Goal: Navigation & Orientation: Understand site structure

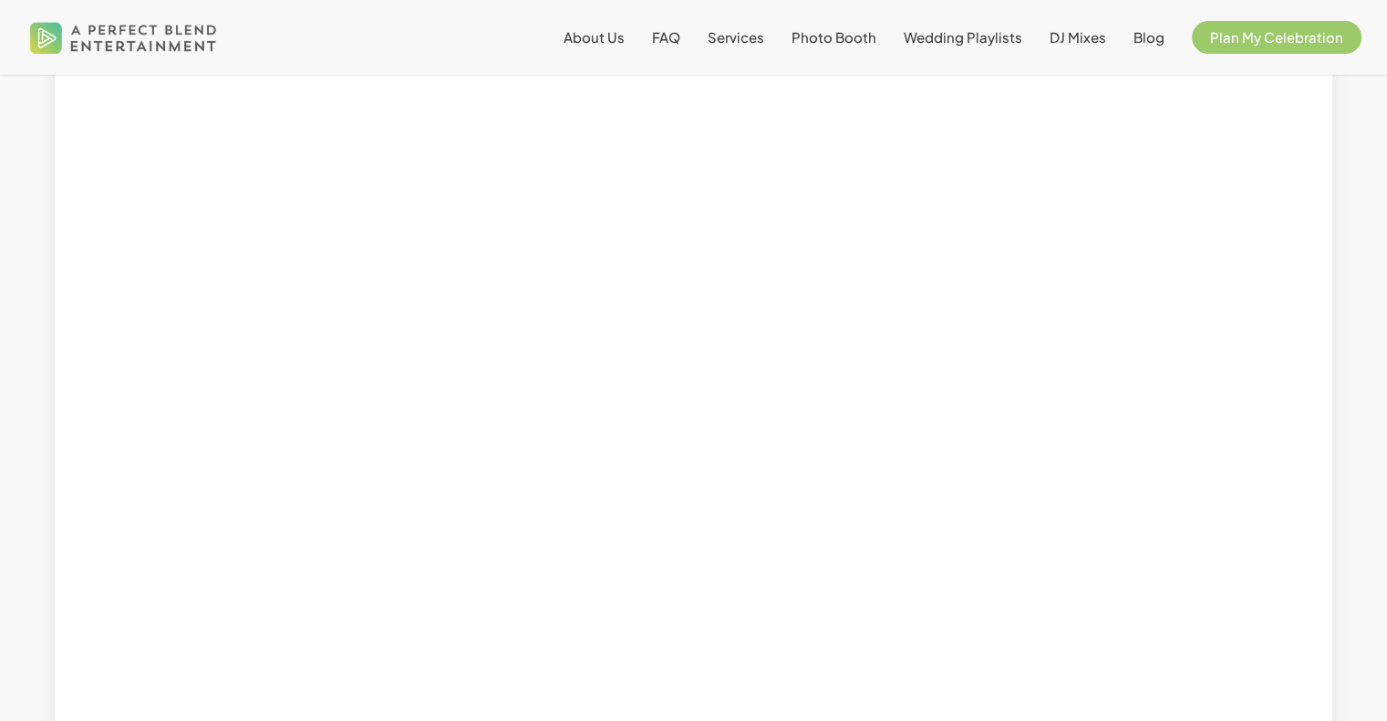
scroll to position [2006, 0]
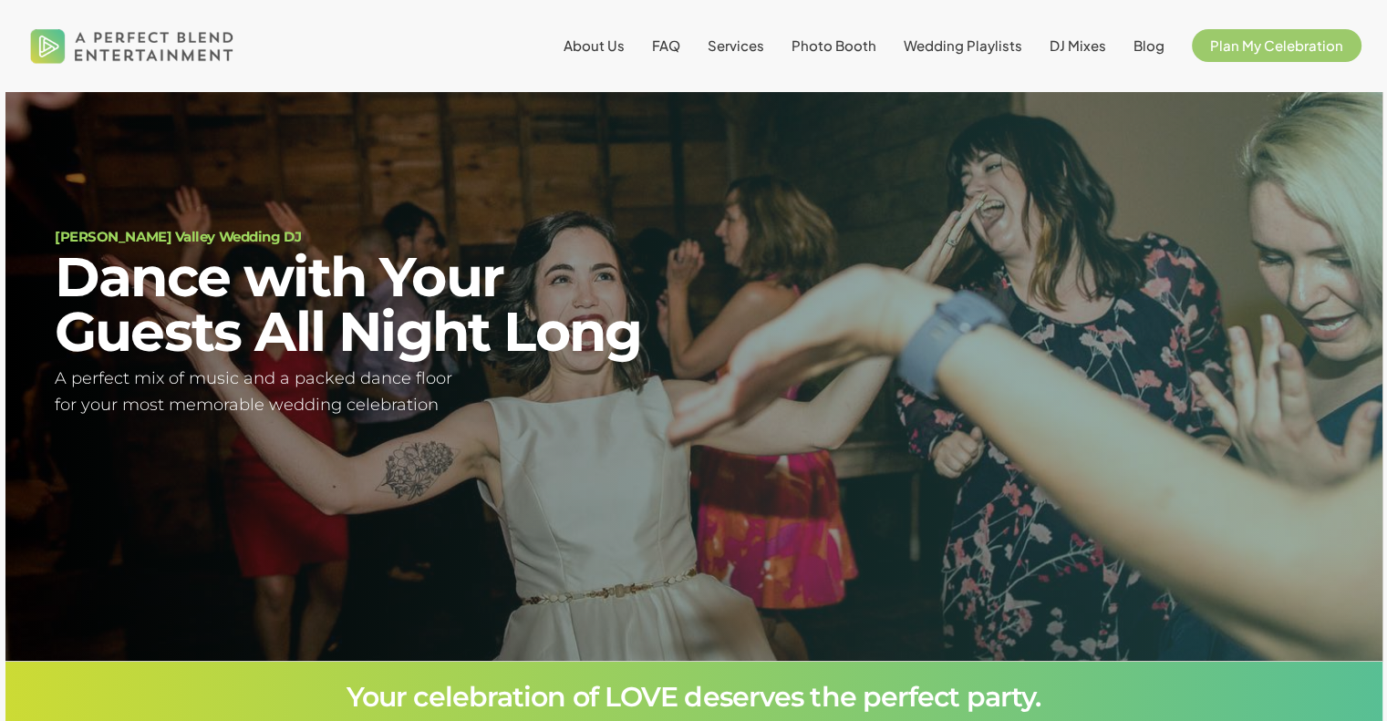
scroll to position [107, 0]
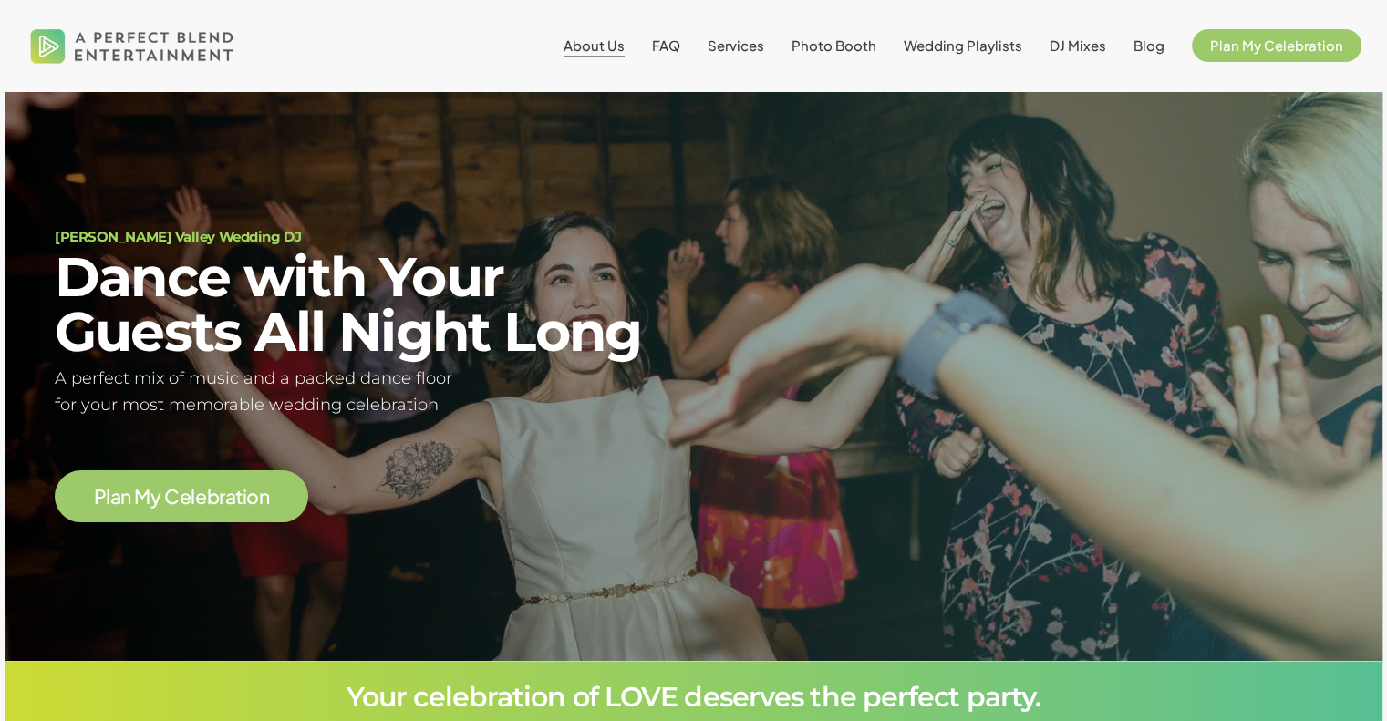
click at [625, 46] on span "About Us" at bounding box center [594, 44] width 61 height 17
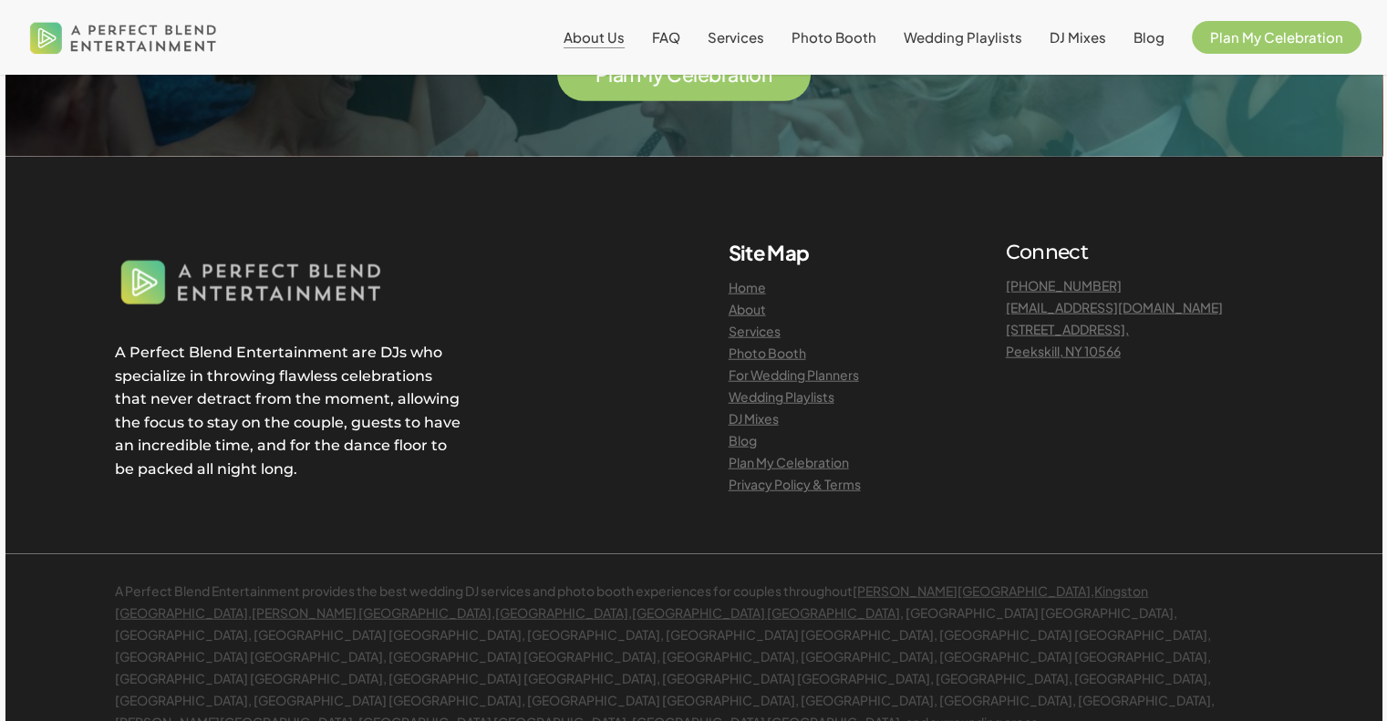
scroll to position [4674, 0]
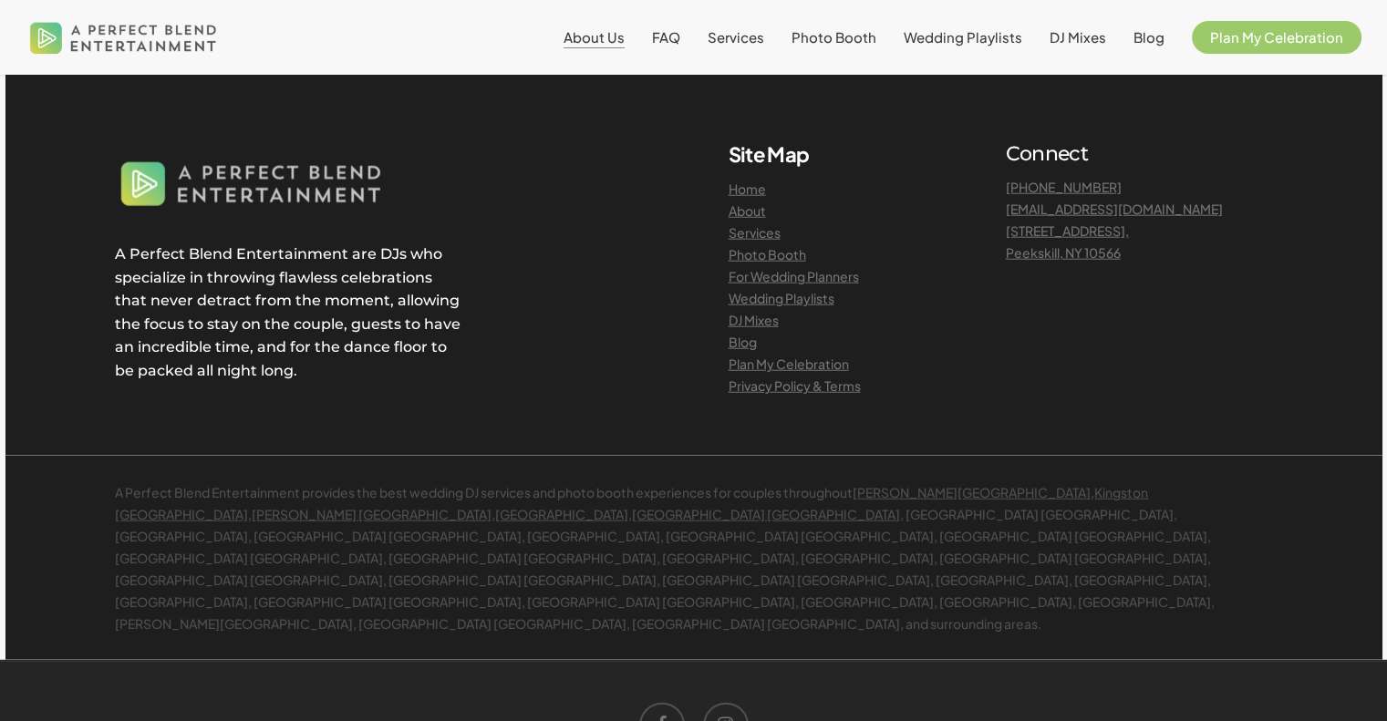
click at [734, 356] on link "Plan My Celebration" at bounding box center [789, 364] width 120 height 16
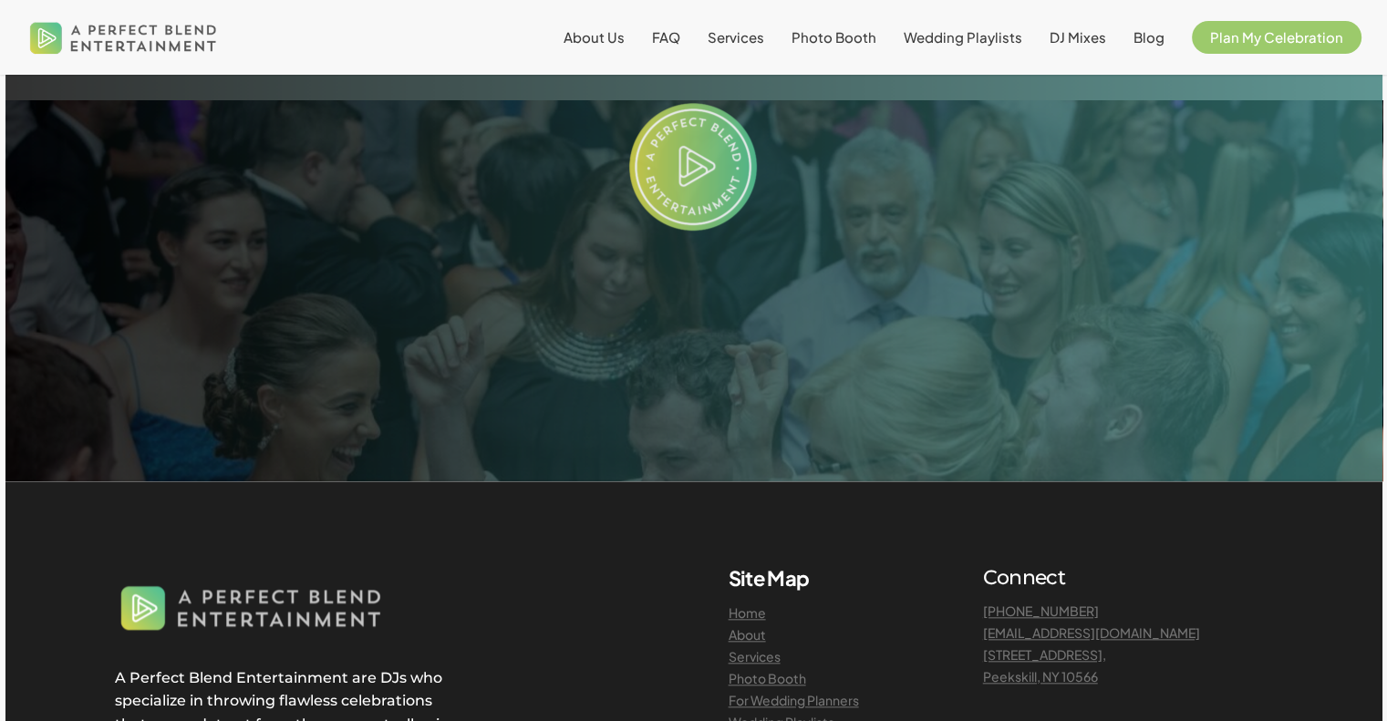
scroll to position [2006, 0]
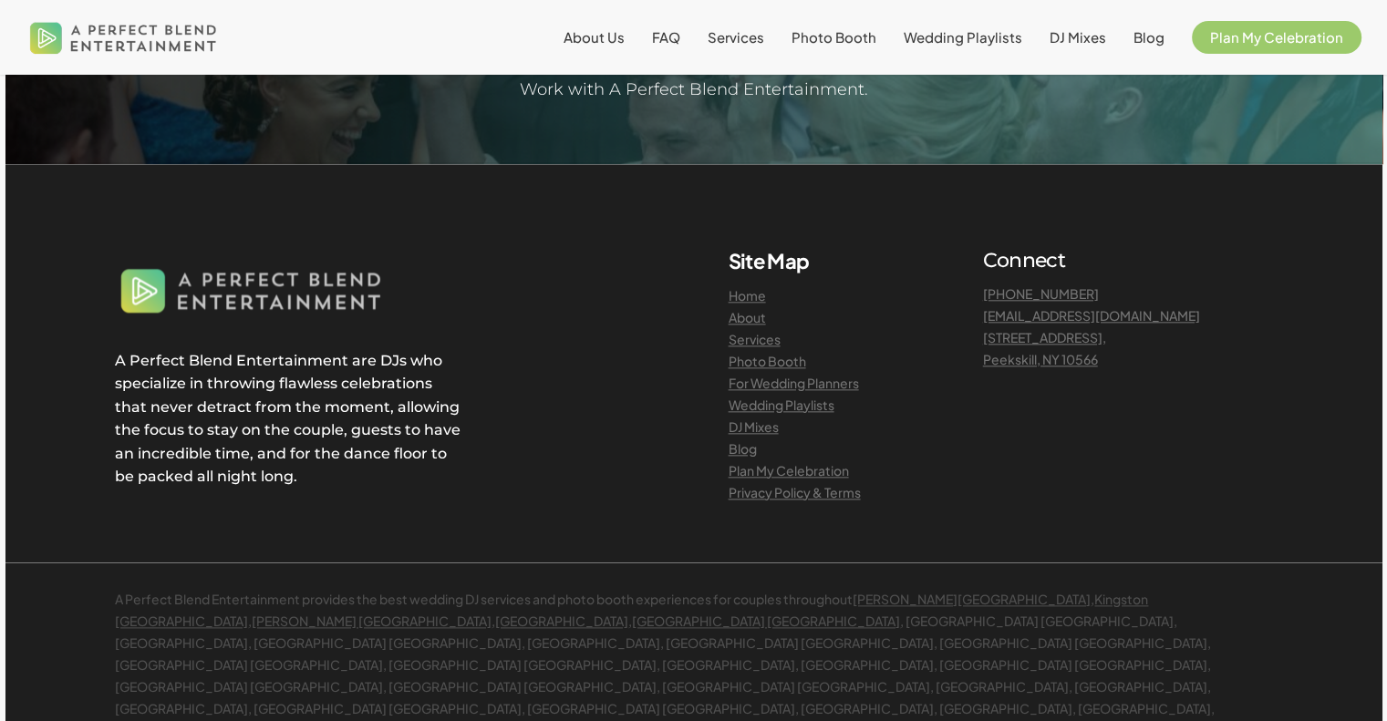
click at [802, 387] on link "For Wedding Planners" at bounding box center [794, 383] width 130 height 16
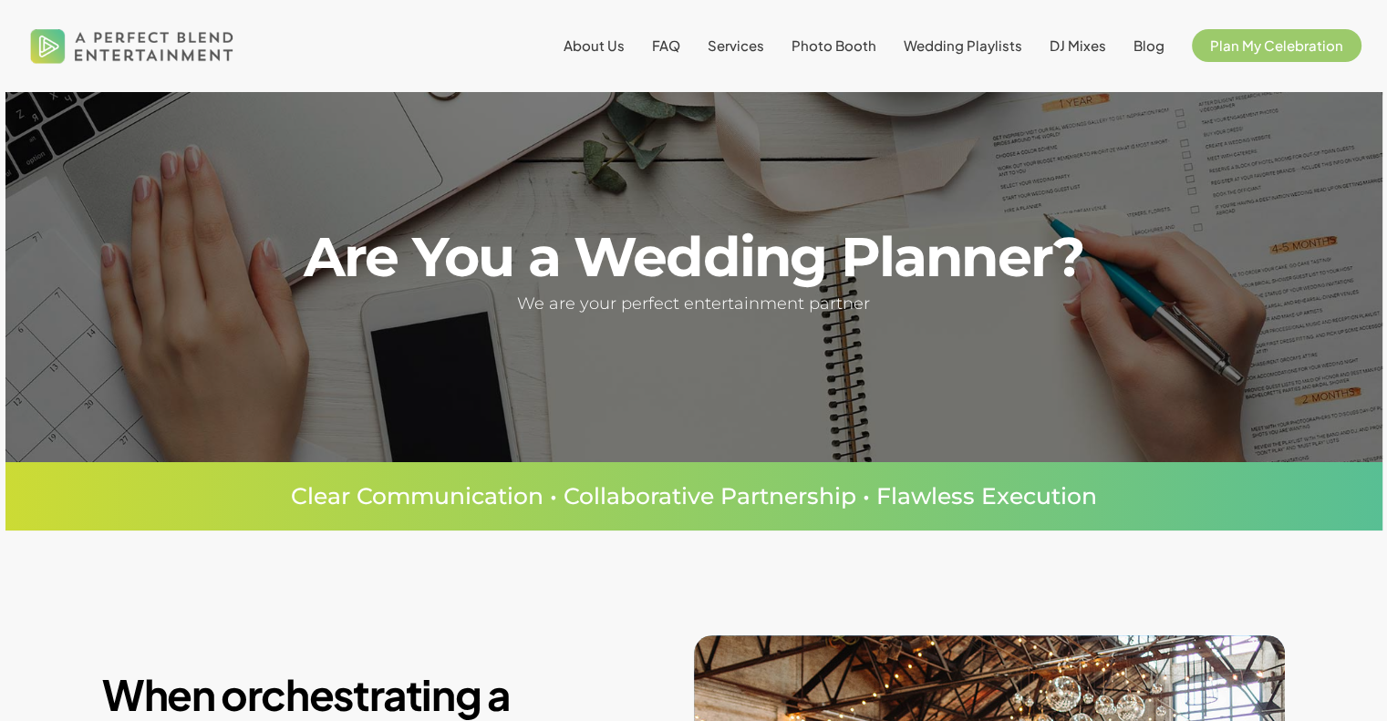
drag, startPoint x: 1352, startPoint y: 555, endPoint x: 1352, endPoint y: 246, distance: 309.1
click at [813, 47] on span "Photo Booth" at bounding box center [833, 44] width 85 height 17
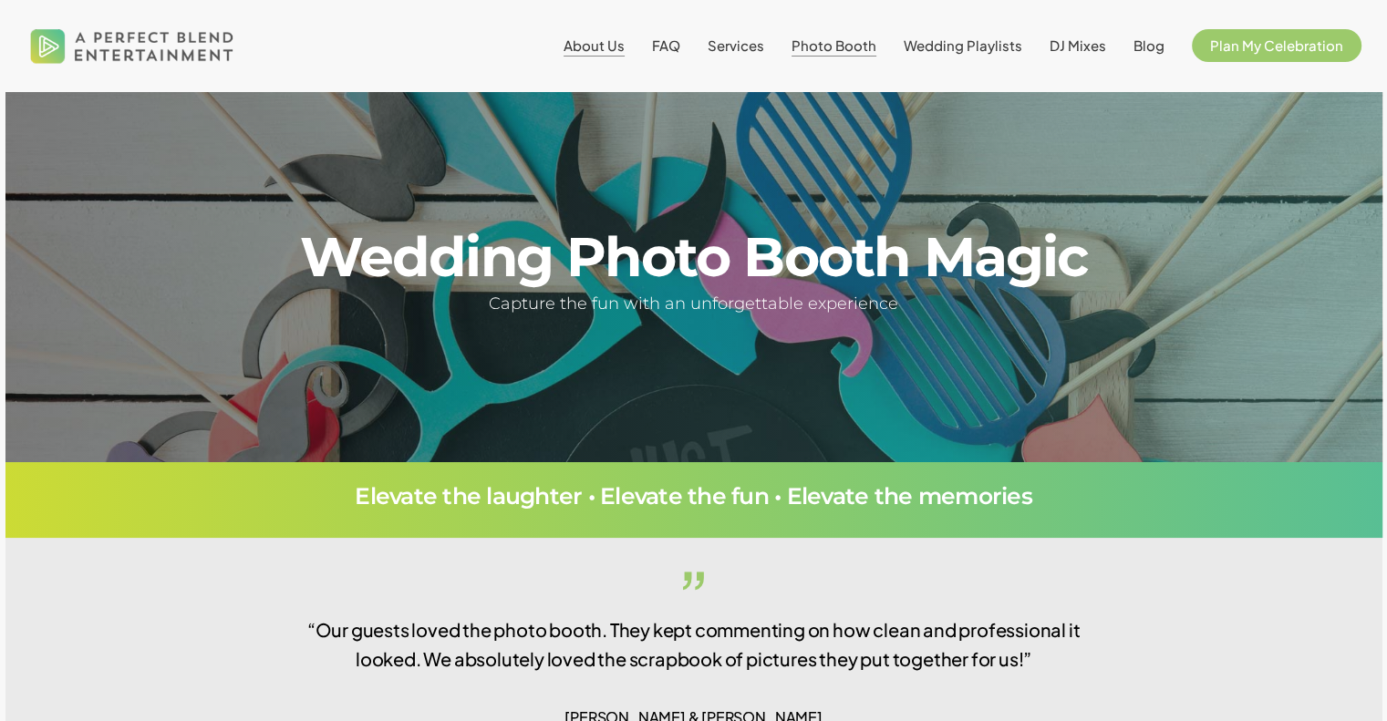
click at [597, 47] on span "About Us" at bounding box center [594, 44] width 61 height 17
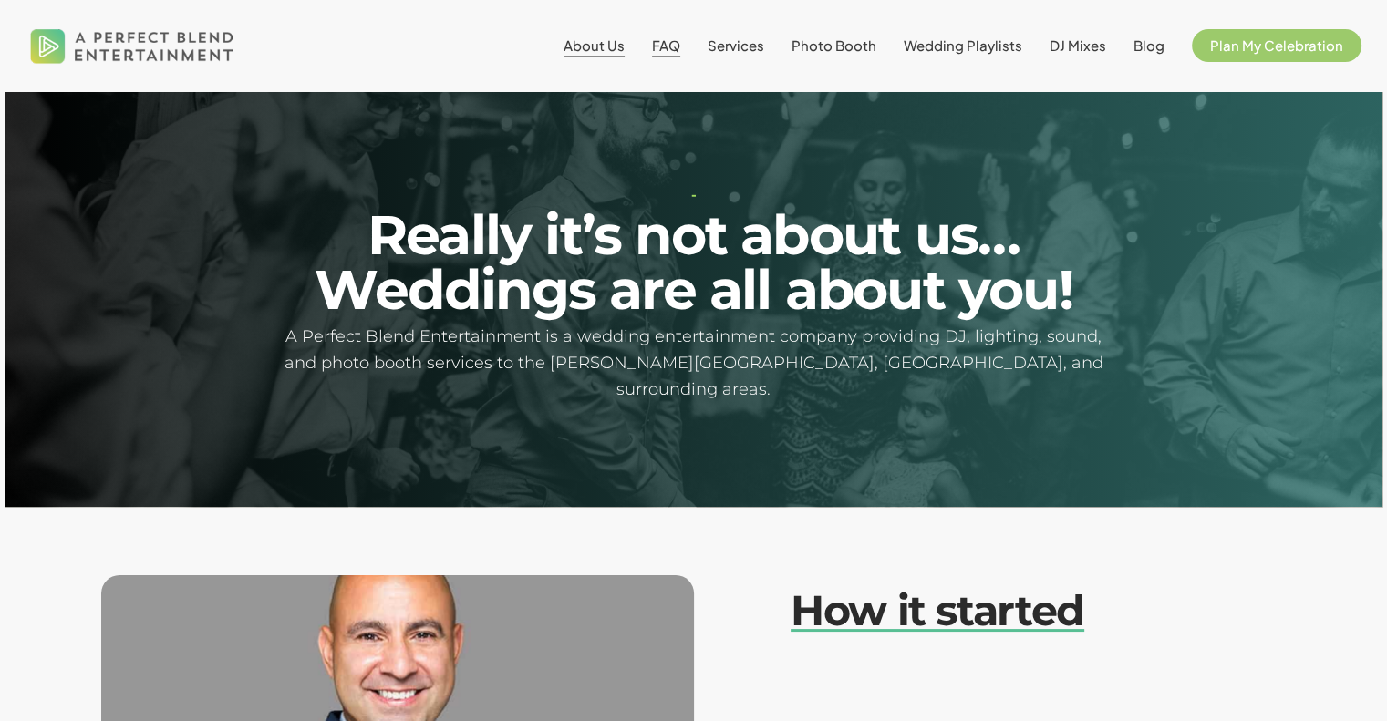
click at [675, 49] on span "FAQ" at bounding box center [666, 44] width 28 height 17
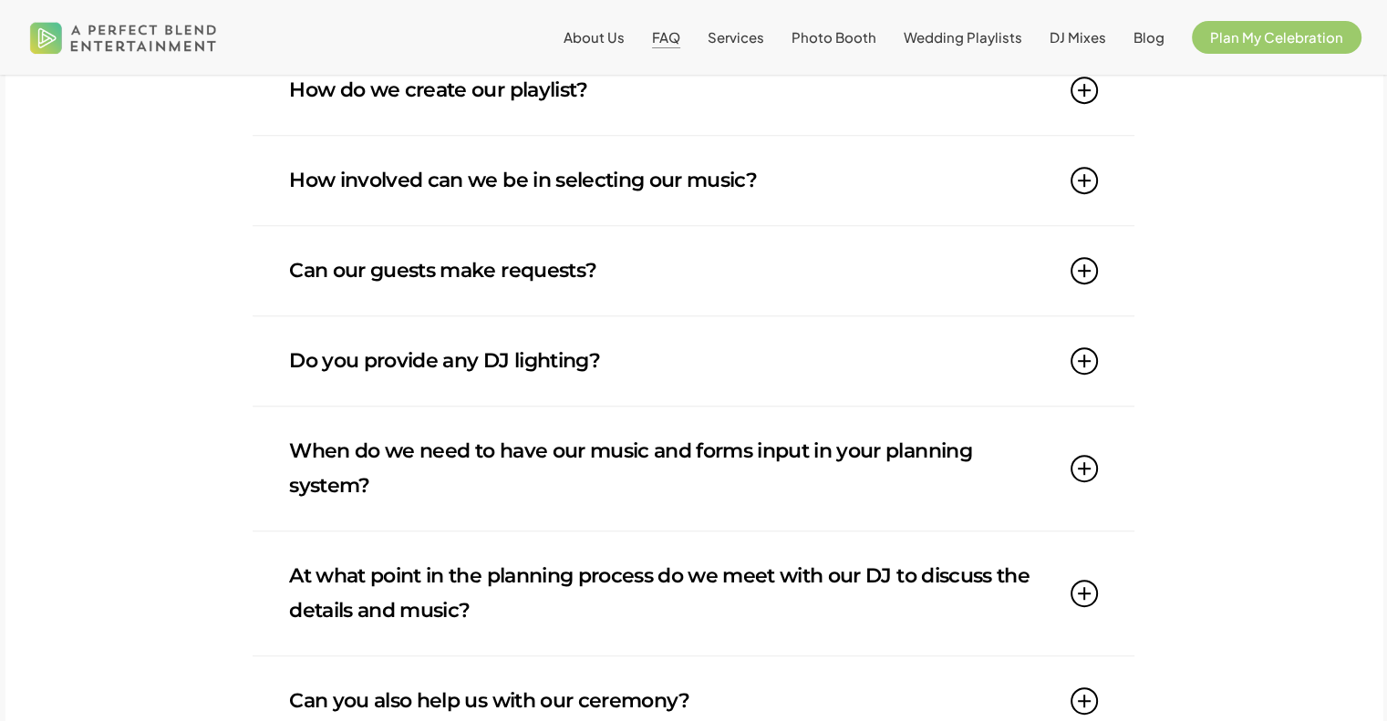
scroll to position [1094, 0]
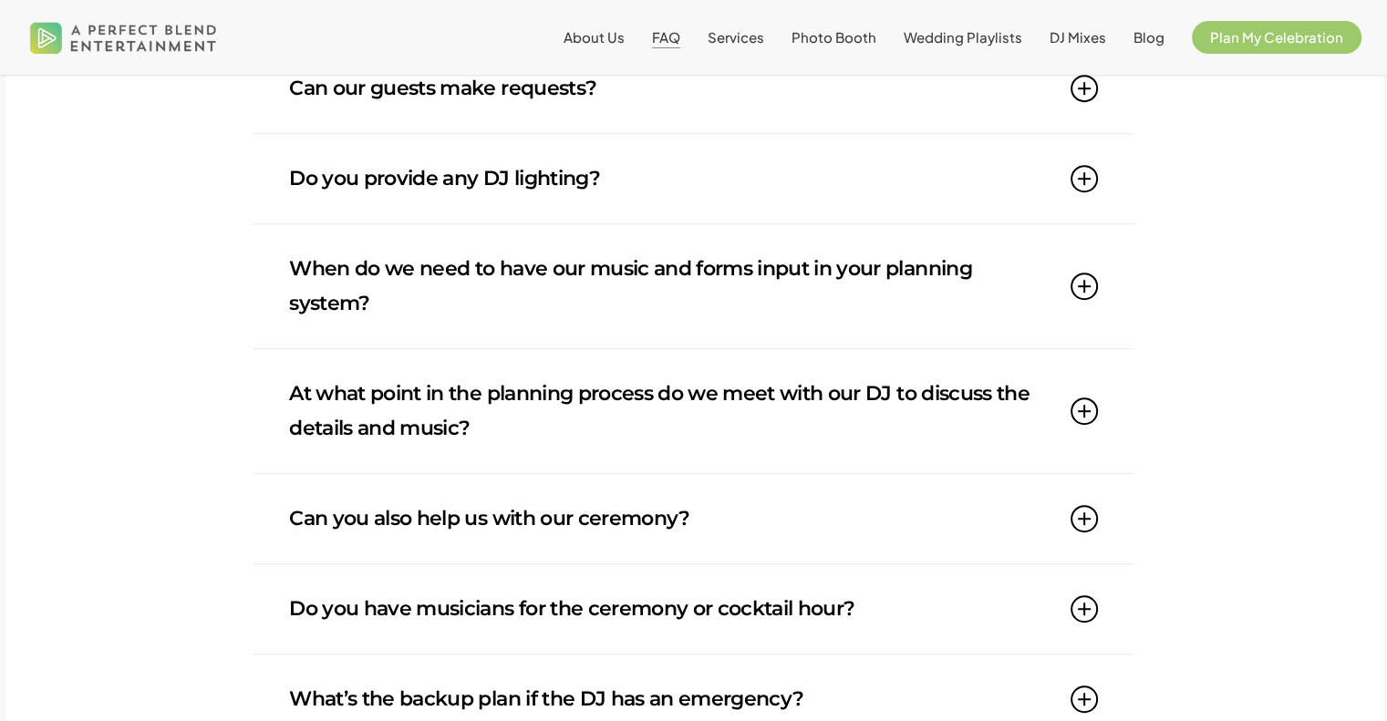
click at [1087, 287] on icon at bounding box center [1083, 286] width 27 height 27
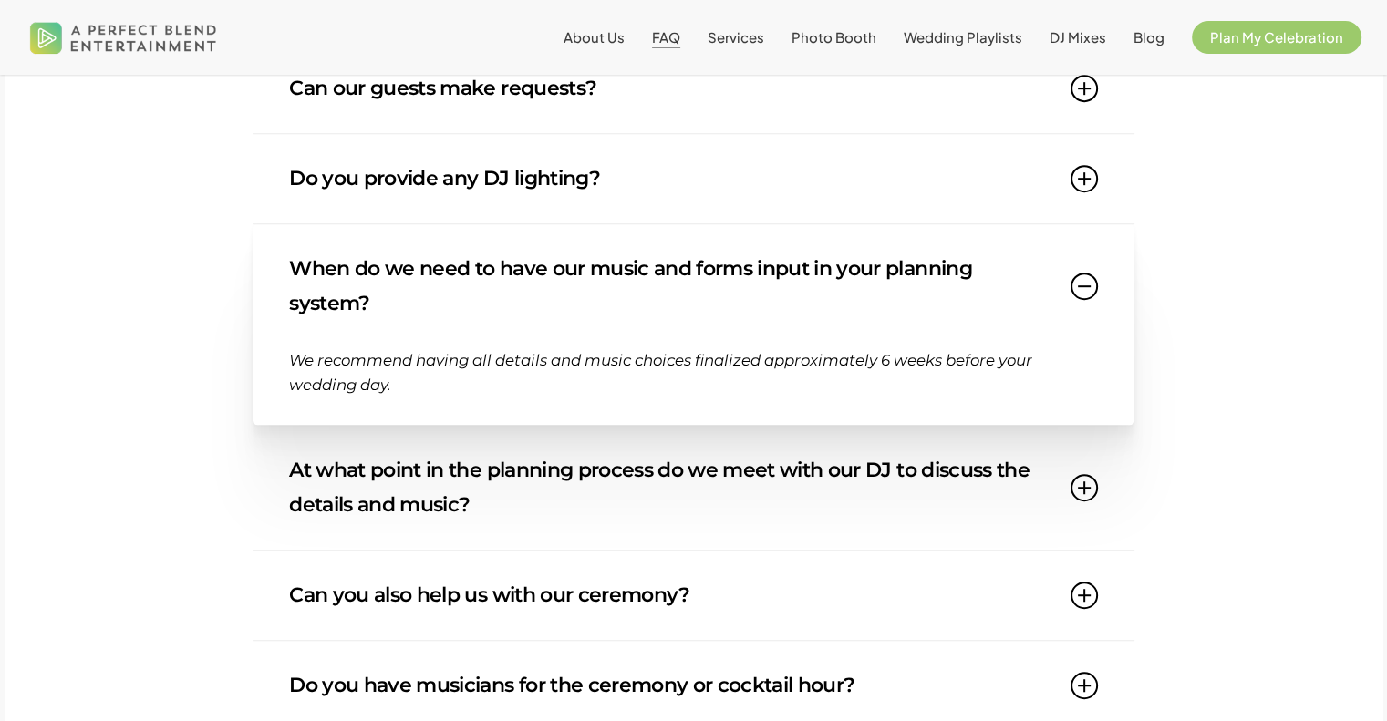
click at [1091, 286] on icon at bounding box center [1083, 286] width 27 height 27
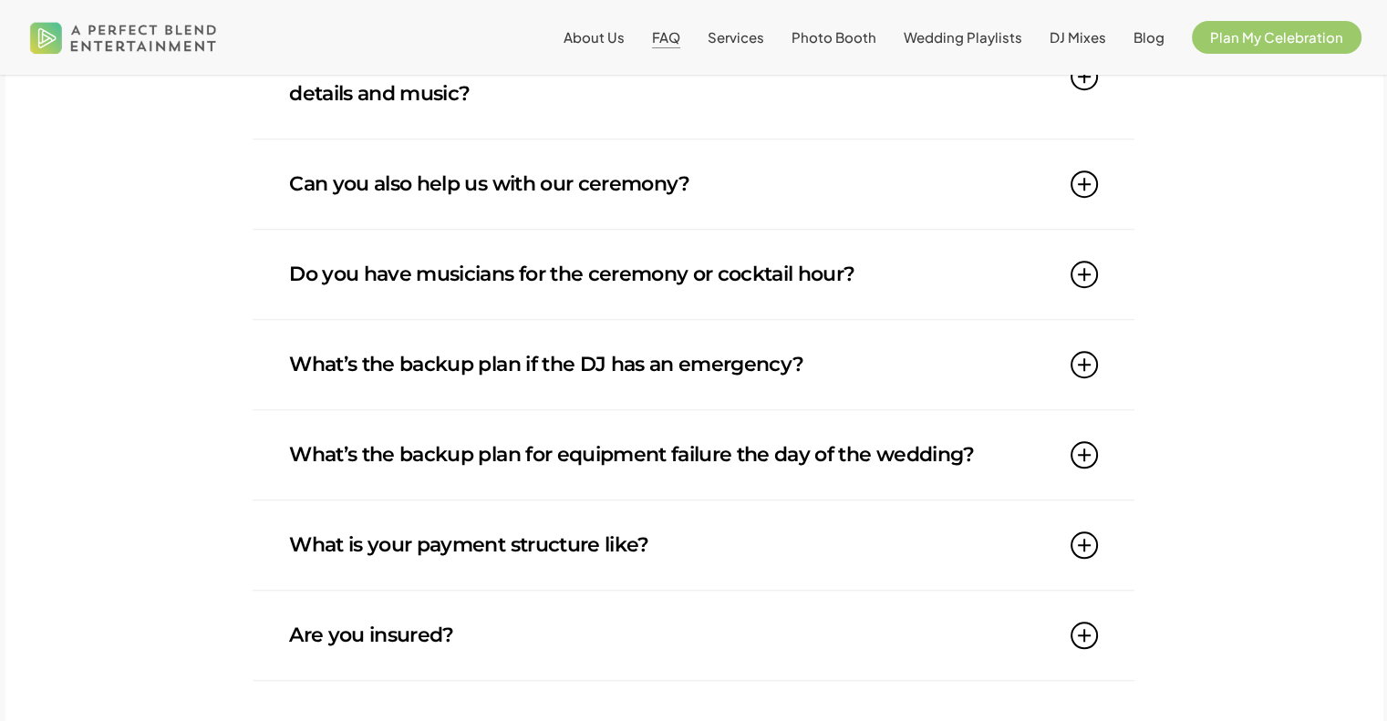
scroll to position [1459, 0]
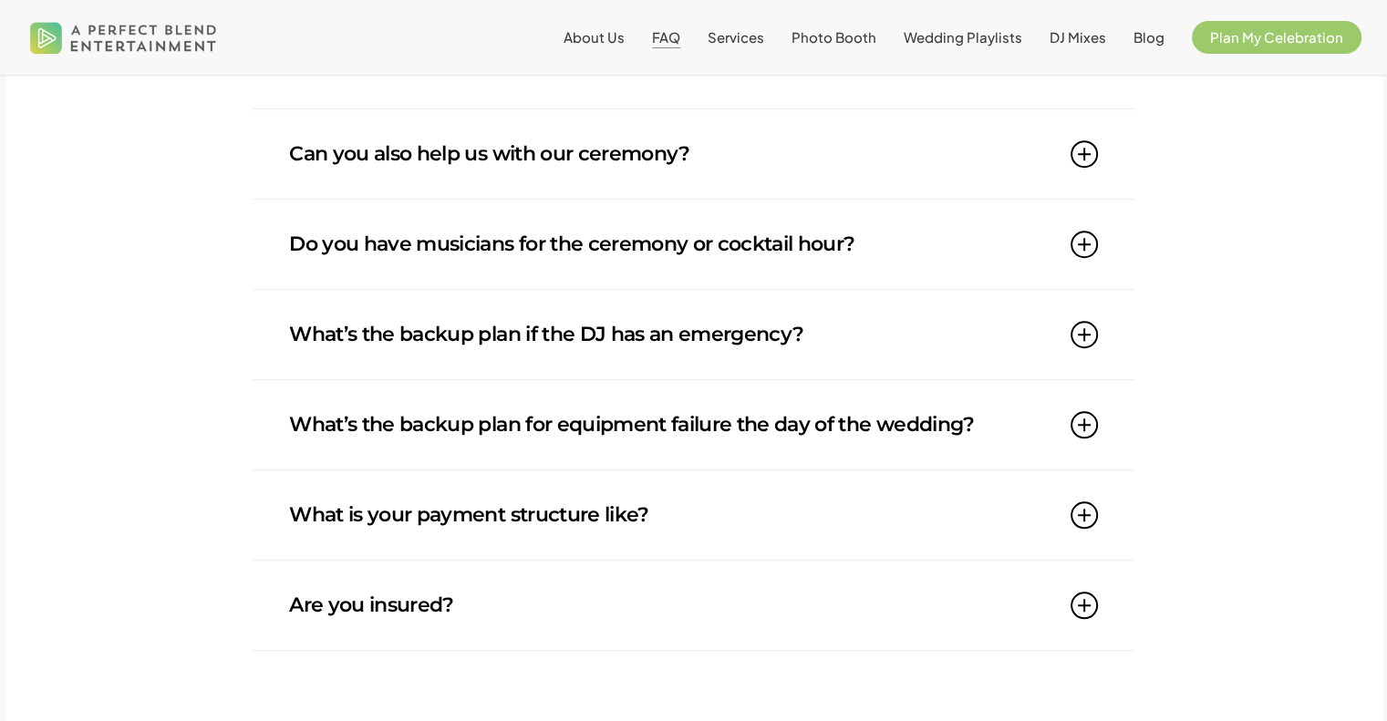
click at [1094, 342] on icon at bounding box center [1083, 334] width 27 height 27
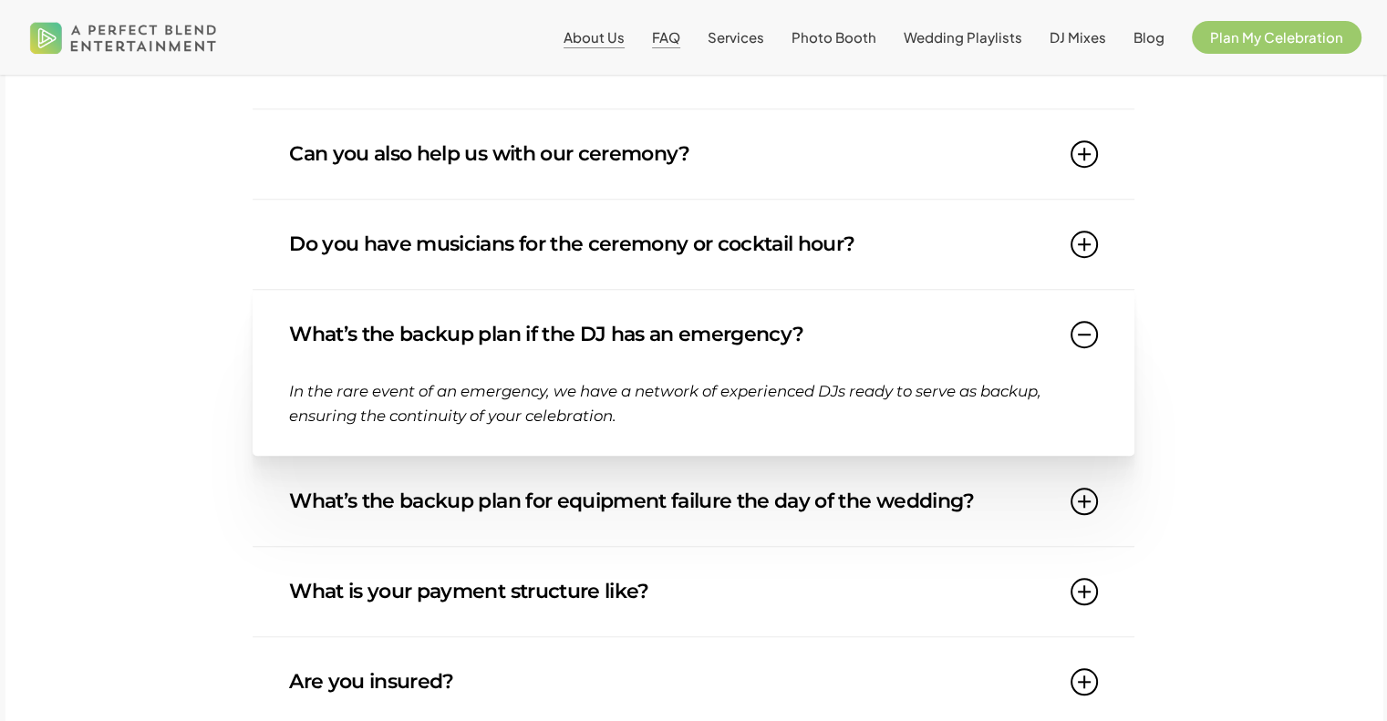
click at [609, 31] on span "About Us" at bounding box center [594, 36] width 61 height 17
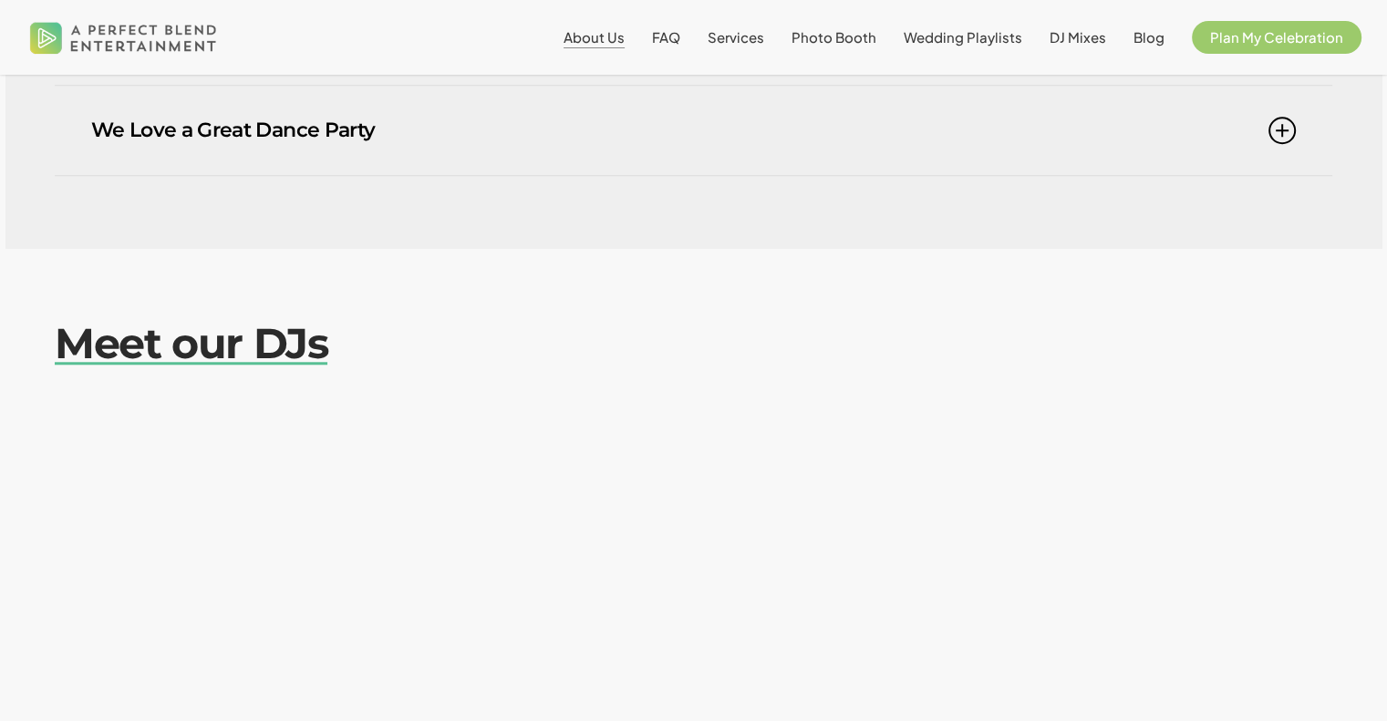
scroll to position [1641, 0]
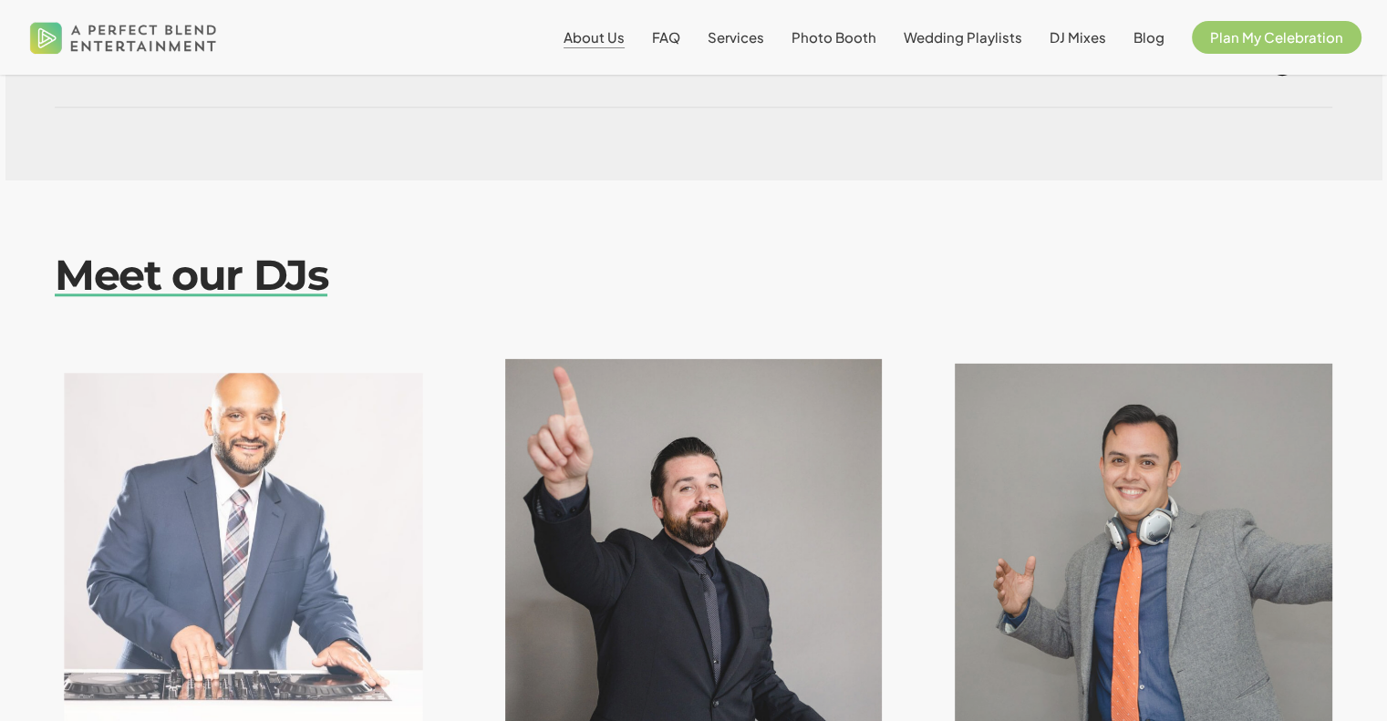
click at [179, 516] on img at bounding box center [243, 600] width 412 height 523
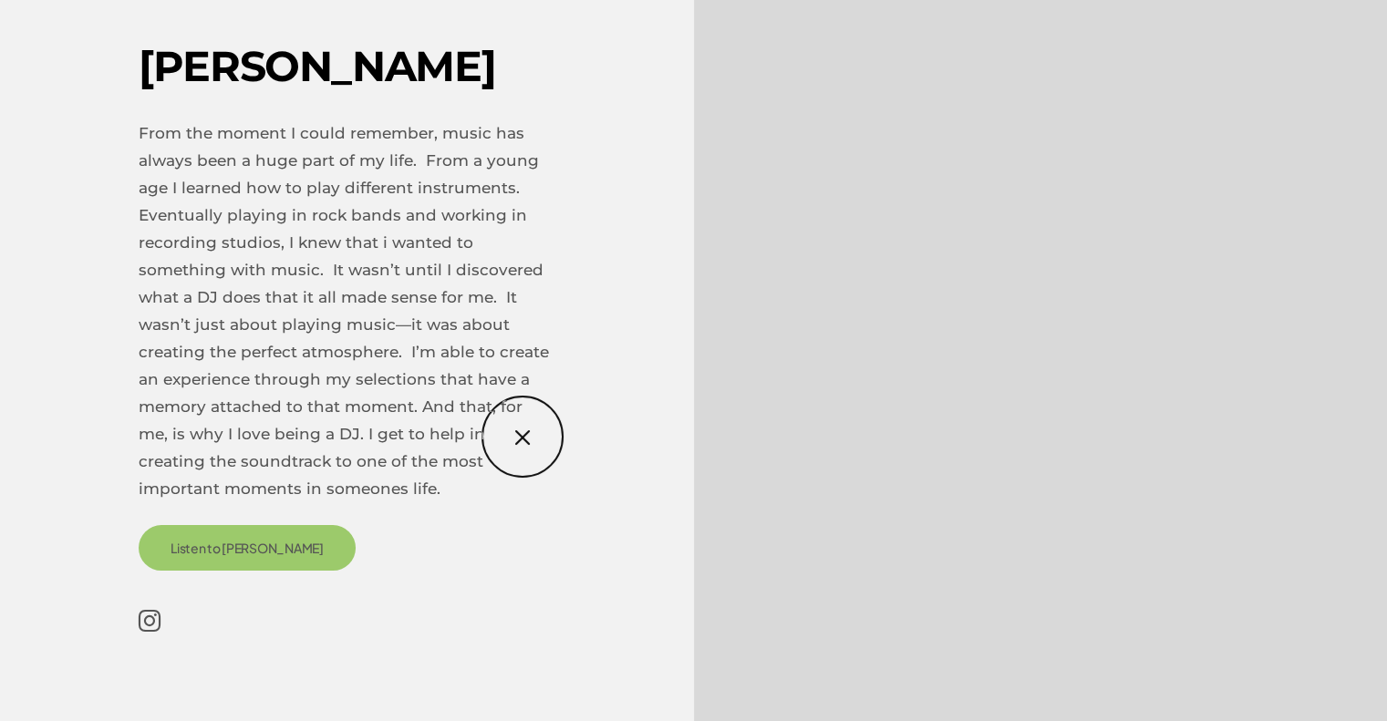
scroll to position [0, 0]
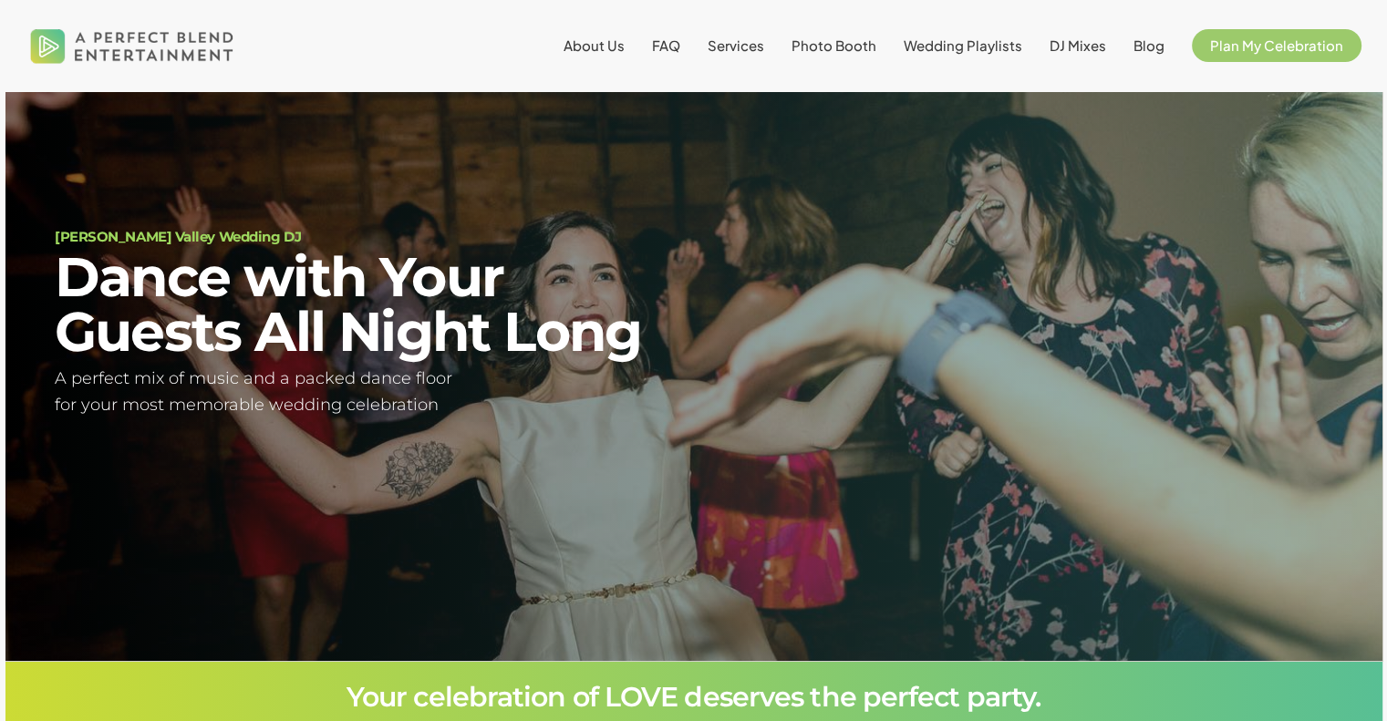
scroll to position [107, 0]
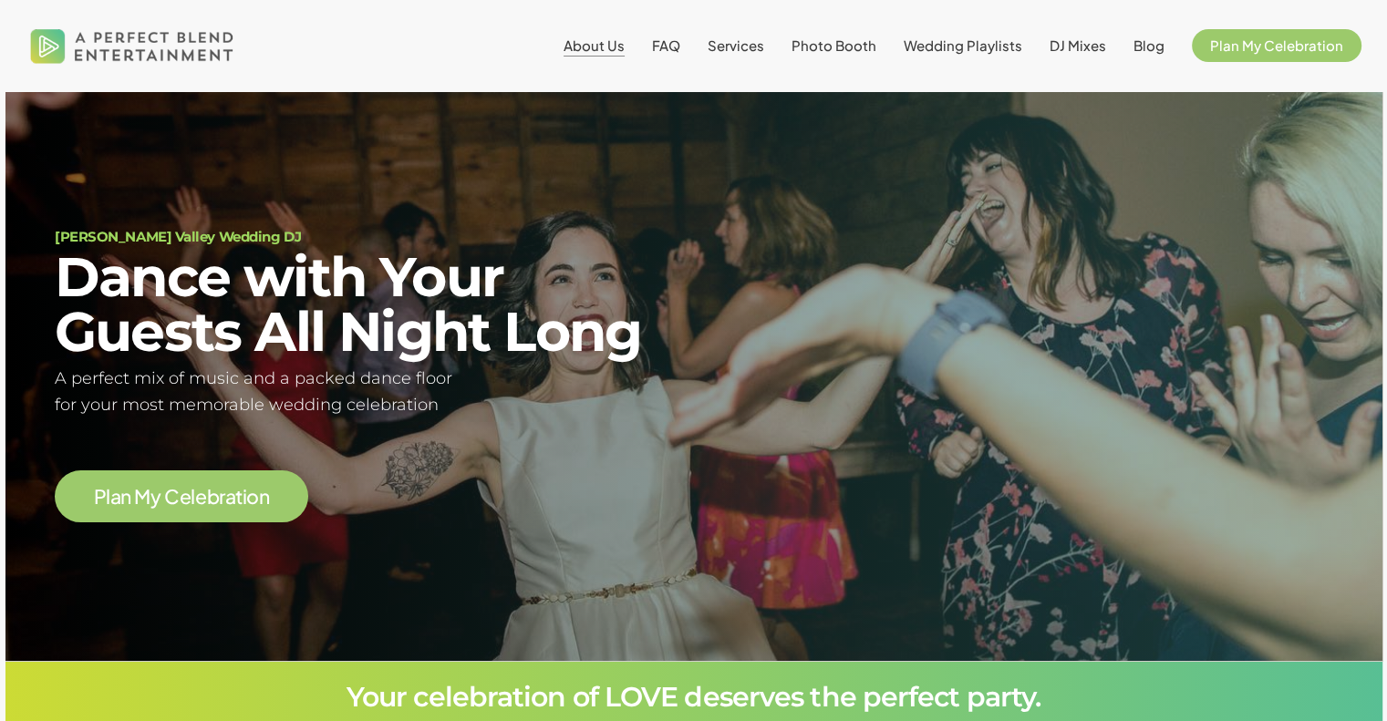
click at [588, 39] on span "About Us" at bounding box center [594, 44] width 61 height 17
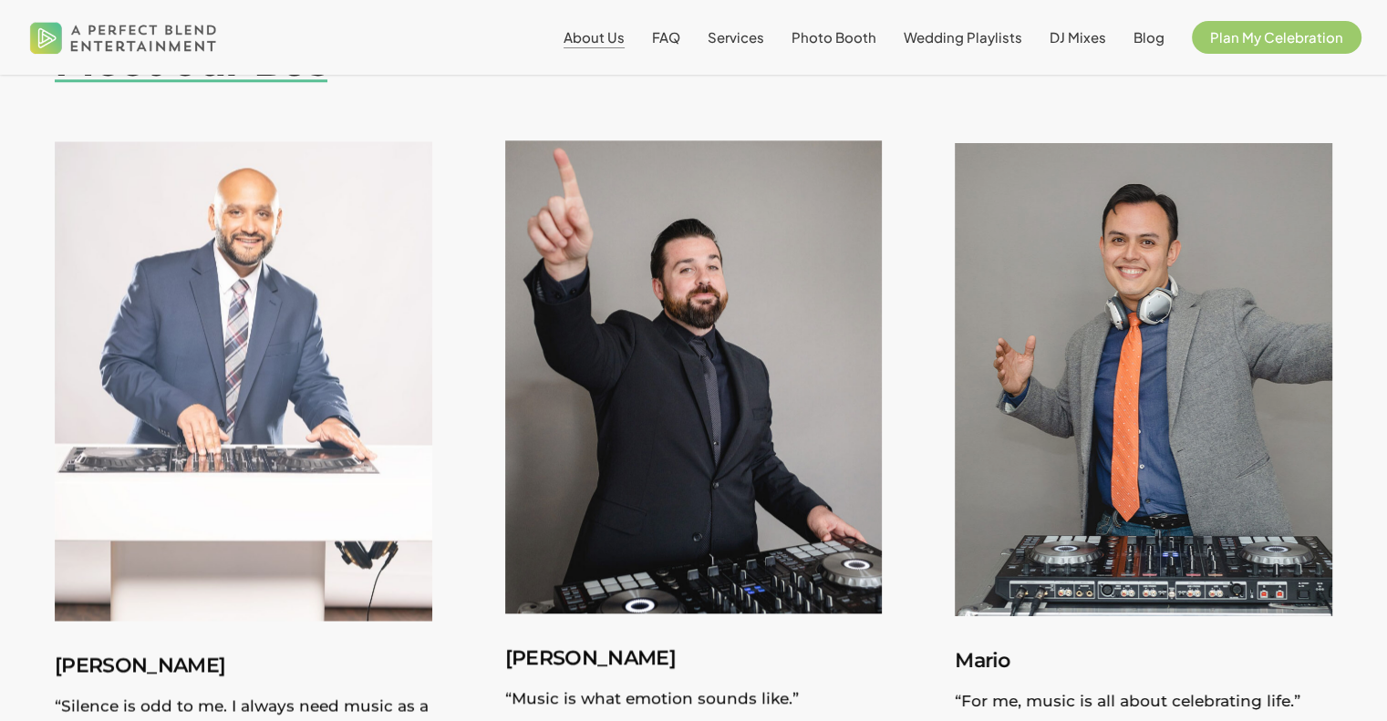
scroll to position [2006, 0]
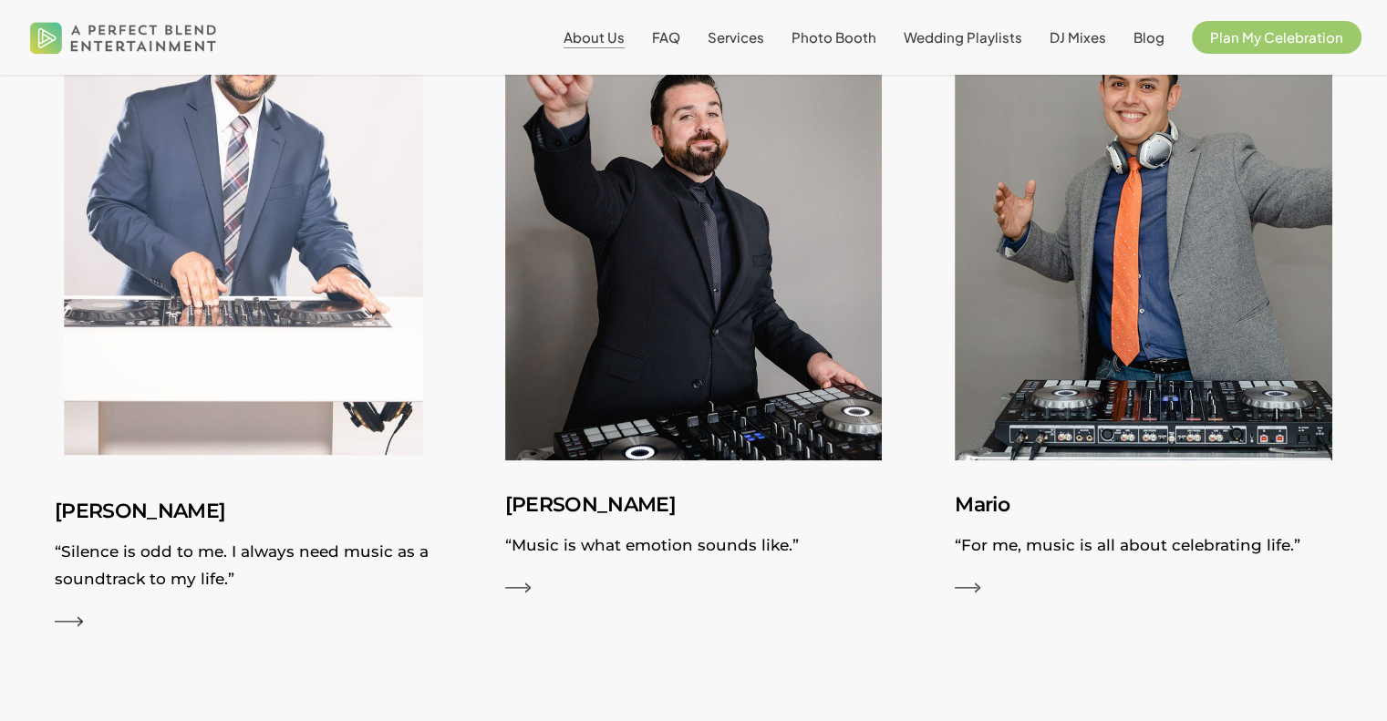
click at [357, 404] on img at bounding box center [243, 226] width 412 height 523
